Goal: Task Accomplishment & Management: Manage account settings

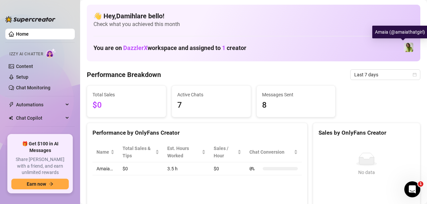
click at [404, 47] on img at bounding box center [408, 47] width 9 height 9
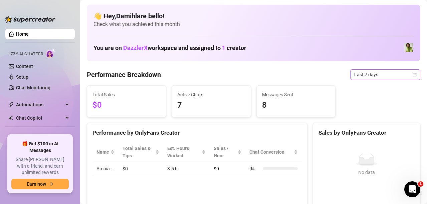
click at [412, 76] on icon "calendar" at bounding box center [414, 75] width 4 height 4
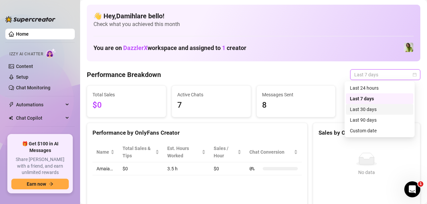
click at [372, 107] on div "Last 30 days" at bounding box center [379, 109] width 59 height 7
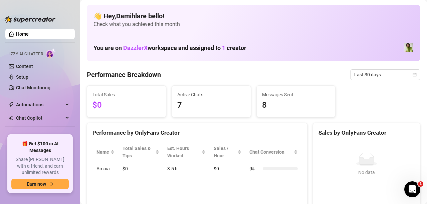
click at [128, 95] on span "Total Sales" at bounding box center [126, 94] width 68 height 7
click at [378, 74] on span "Last 30 days" at bounding box center [385, 75] width 62 height 10
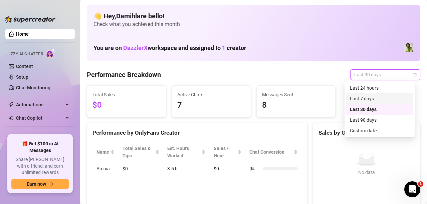
click at [366, 97] on div "Last 7 days" at bounding box center [379, 98] width 59 height 7
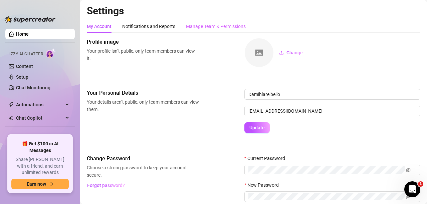
click at [240, 31] on div "Manage Team & Permissions" at bounding box center [216, 26] width 60 height 13
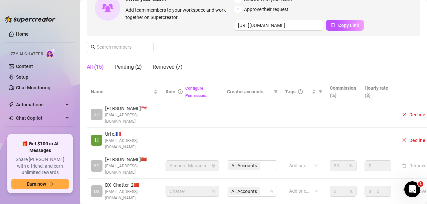
scroll to position [80, 43]
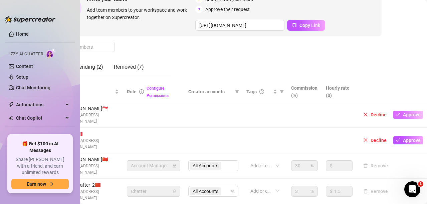
click at [403, 114] on span "Approve" at bounding box center [412, 114] width 18 height 5
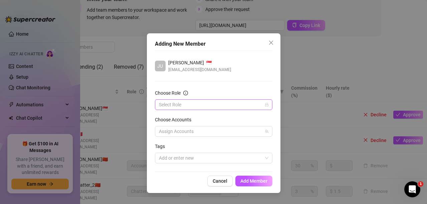
click at [229, 107] on input "Choose Role" at bounding box center [210, 105] width 103 height 10
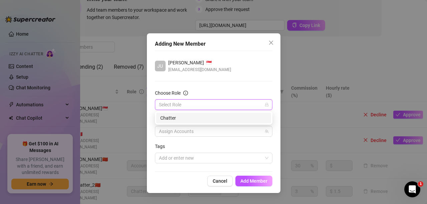
click at [215, 119] on div "Chatter" at bounding box center [213, 117] width 107 height 7
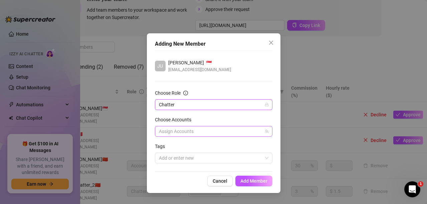
click at [200, 134] on div at bounding box center [210, 131] width 108 height 9
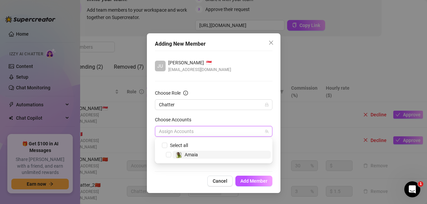
click at [202, 152] on span "Amaia" at bounding box center [221, 155] width 98 height 8
checkbox input "true"
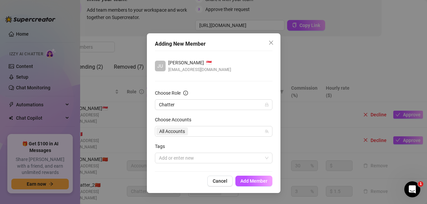
click at [188, 175] on div "Adding New Member [PERSON_NAME] 🇸🇬 [EMAIL_ADDRESS][DOMAIN_NAME] Choose Role Cha…" at bounding box center [213, 113] width 133 height 160
click at [248, 183] on span "Add Member" at bounding box center [253, 180] width 27 height 5
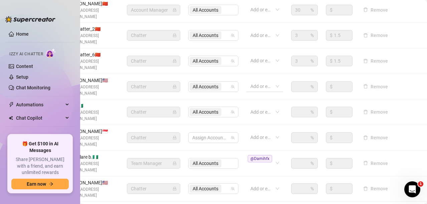
scroll to position [249, 43]
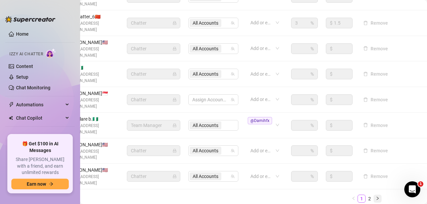
click at [376, 197] on icon "right" at bounding box center [377, 198] width 2 height 3
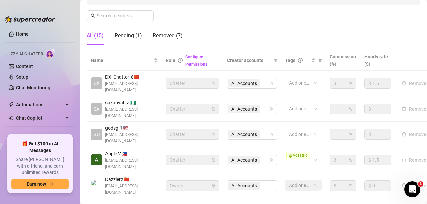
scroll to position [138, 0]
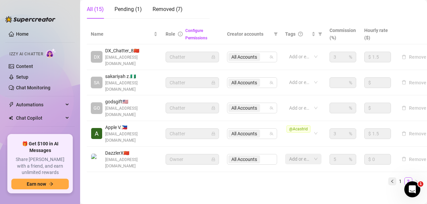
click at [389, 177] on button "button" at bounding box center [392, 181] width 8 height 8
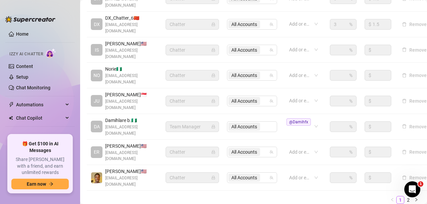
scroll to position [249, 0]
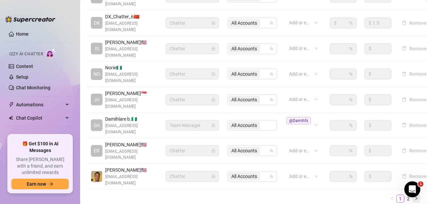
click at [414, 197] on icon "right" at bounding box center [416, 199] width 4 height 4
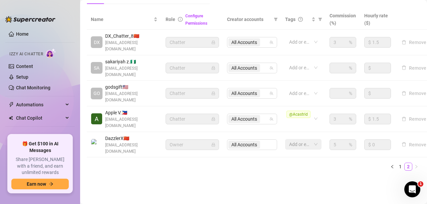
scroll to position [138, 0]
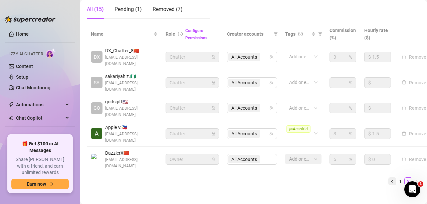
click at [390, 179] on icon "left" at bounding box center [392, 181] width 4 height 4
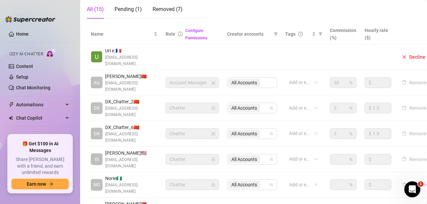
scroll to position [178, 0]
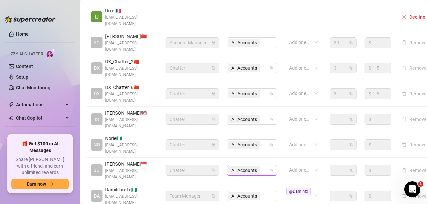
click at [270, 168] on icon "team" at bounding box center [271, 170] width 4 height 4
click at [276, 165] on div "All Accounts" at bounding box center [252, 170] width 50 height 11
click at [239, 164] on span "Select tree node" at bounding box center [240, 162] width 5 height 5
click at [241, 163] on span "Select tree node" at bounding box center [240, 162] width 5 height 5
checkbox input "true"
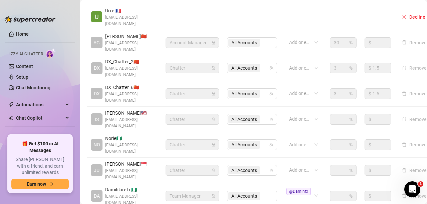
click at [278, 158] on td "All Accounts" at bounding box center [252, 171] width 58 height 26
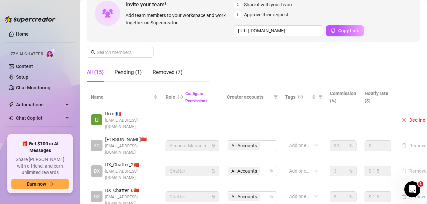
scroll to position [73, 0]
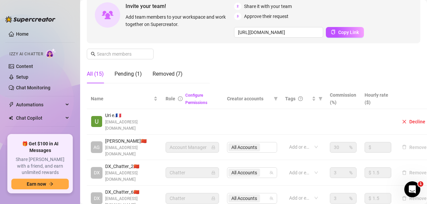
click at [58, 17] on div "Home Izzy AI Chatter Content Setup Chat Monitoring Automations Chat Copilot Dis…" at bounding box center [39, 102] width 69 height 192
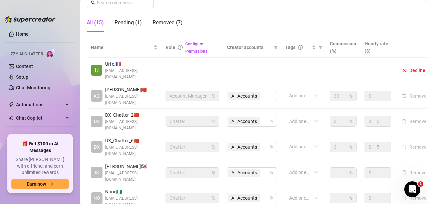
scroll to position [126, 0]
